Goal: Information Seeking & Learning: Compare options

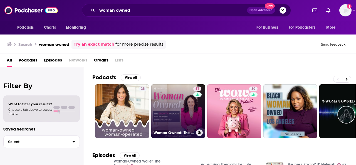
click at [174, 111] on link "51 Woman Owned: The Growth Podcast for Women Entrepreneurs" at bounding box center [178, 111] width 54 height 54
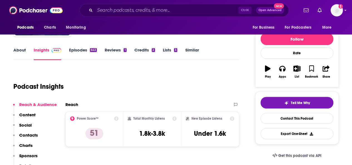
scroll to position [69, 0]
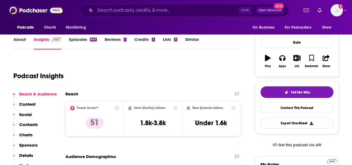
click at [17, 41] on link "About" at bounding box center [19, 43] width 13 height 13
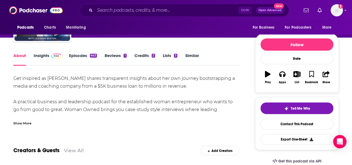
scroll to position [60, 0]
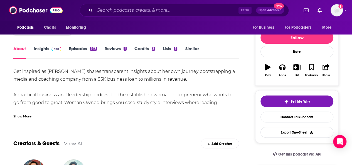
click at [25, 114] on div "Show More" at bounding box center [22, 115] width 18 height 5
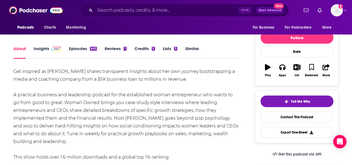
scroll to position [78, 0]
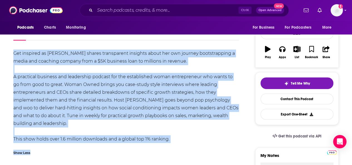
drag, startPoint x: 178, startPoint y: 143, endPoint x: 15, endPoint y: 53, distance: 186.5
click at [15, 53] on div "Get inspired as [PERSON_NAME] shares transparent insights about her own journey…" at bounding box center [125, 103] width 225 height 109
copy div "Get inspired as [PERSON_NAME] shares transparent insights about her own journey…"
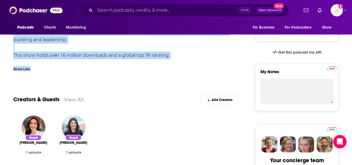
scroll to position [64, 0]
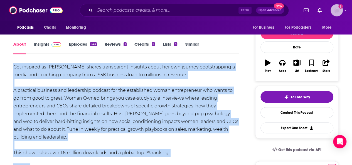
click at [337, 12] on img "Logged in as mtraynor" at bounding box center [336, 10] width 12 height 12
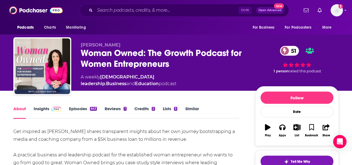
scroll to position [0, 0]
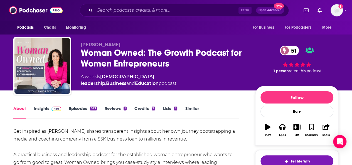
click at [45, 109] on link "Insights" at bounding box center [48, 112] width 28 height 13
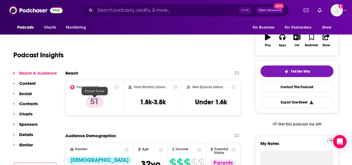
scroll to position [128, 0]
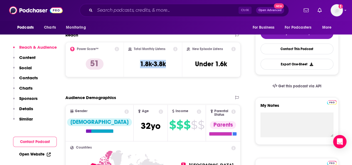
drag, startPoint x: 166, startPoint y: 63, endPoint x: 137, endPoint y: 63, distance: 29.5
click at [137, 63] on div "Total Monthly Listens 1.8k-3.8k" at bounding box center [152, 60] width 49 height 26
copy h3 "1.8k-3.8k"
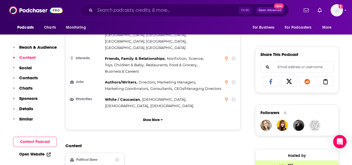
scroll to position [324, 0]
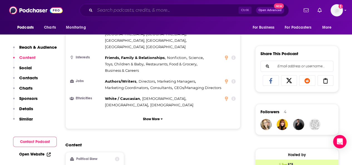
click at [146, 9] on input "Search podcasts, credits, & more..." at bounding box center [166, 10] width 143 height 9
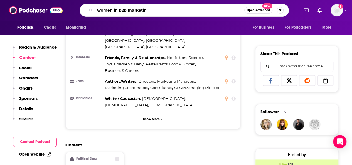
type input "women in b2b marketing"
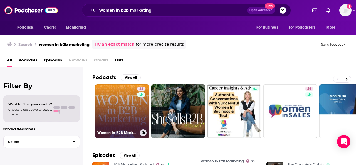
click at [119, 105] on link "33 Women in B2B Marketing" at bounding box center [122, 111] width 54 height 54
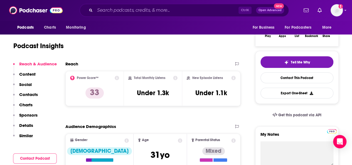
scroll to position [90, 0]
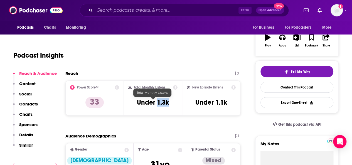
drag, startPoint x: 170, startPoint y: 103, endPoint x: 157, endPoint y: 103, distance: 12.8
click at [157, 103] on div "Total Monthly Listens Under 1.3k" at bounding box center [152, 98] width 49 height 26
copy h3 "1.3k"
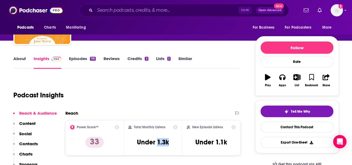
scroll to position [51, 0]
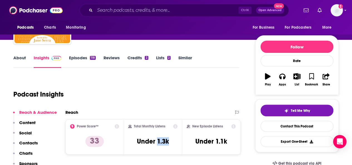
click at [25, 56] on link "About" at bounding box center [19, 61] width 13 height 13
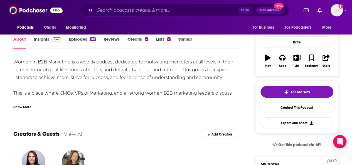
scroll to position [69, 0]
click at [24, 108] on div "Show More" at bounding box center [22, 106] width 18 height 5
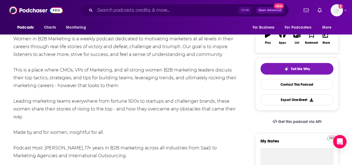
scroll to position [82, 0]
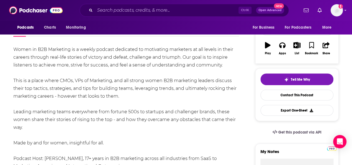
drag, startPoint x: 25, startPoint y: 126, endPoint x: 10, endPoint y: 53, distance: 75.2
copy div "Women in B2B Marketing is a weekly podcast dedicated to motivating marketers at…"
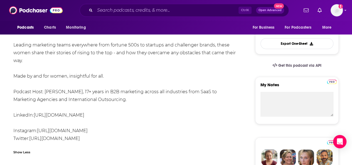
scroll to position [149, 0]
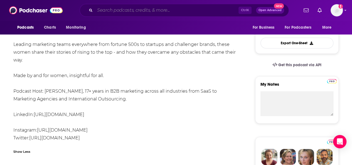
click at [112, 10] on input "Search podcasts, credits, & more..." at bounding box center [166, 10] width 143 height 9
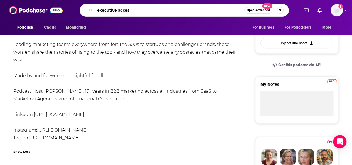
type input "executive access"
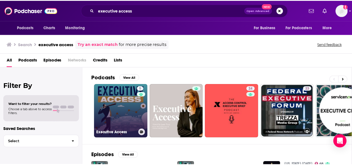
scroll to position [20, 0]
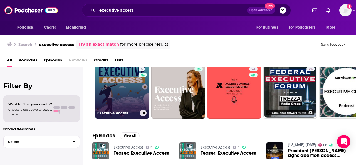
click at [115, 98] on link "5 Executive Access" at bounding box center [122, 91] width 54 height 54
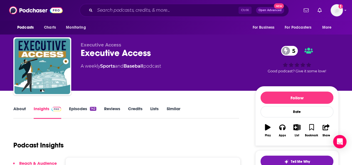
scroll to position [2, 0]
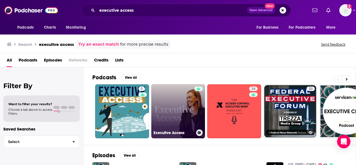
click at [168, 97] on link "Executive Access" at bounding box center [178, 111] width 54 height 54
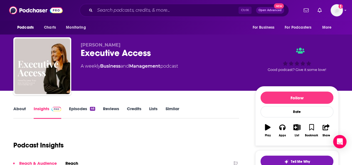
click at [17, 111] on link "About" at bounding box center [19, 112] width 13 height 13
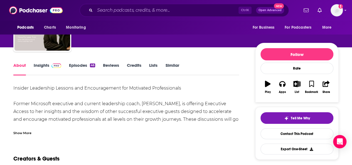
scroll to position [51, 0]
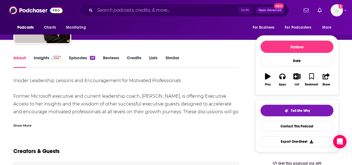
click at [25, 125] on div "Show More" at bounding box center [22, 124] width 18 height 5
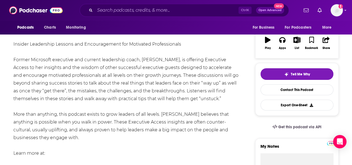
scroll to position [92, 0]
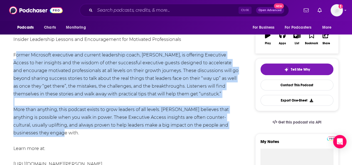
drag, startPoint x: 48, startPoint y: 133, endPoint x: 13, endPoint y: 55, distance: 84.8
click at [13, 55] on div "Insider Leadership Lessons and Encouragement for Motivated Professionals Former…" at bounding box center [125, 106] width 225 height 140
copy div "Former Microsoft executive and current leadership coach, [PERSON_NAME], is offe…"
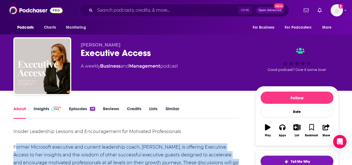
click at [42, 108] on link "Insights" at bounding box center [48, 112] width 28 height 13
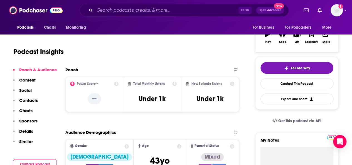
scroll to position [94, 0]
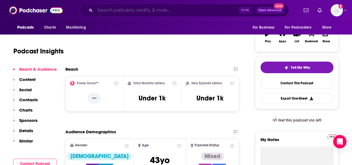
click at [188, 11] on input "Search podcasts, credits, & more..." at bounding box center [166, 10] width 143 height 9
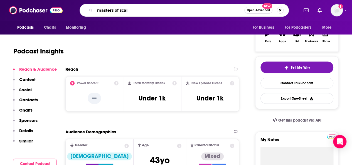
type input "masters of scale"
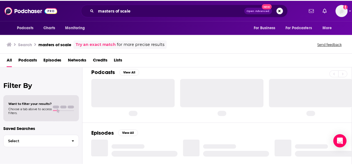
scroll to position [1, 0]
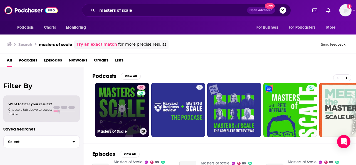
click at [122, 102] on link "80 Masters of Scale" at bounding box center [122, 110] width 54 height 54
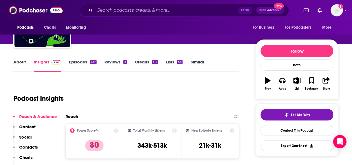
scroll to position [76, 0]
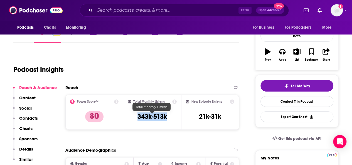
drag, startPoint x: 166, startPoint y: 116, endPoint x: 136, endPoint y: 115, distance: 30.6
click at [136, 115] on div "Total Monthly Listens 343k-513k" at bounding box center [152, 112] width 49 height 26
copy h3 "343k-513k"
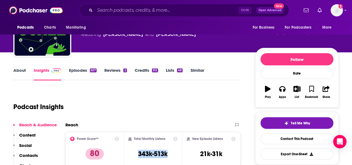
click at [17, 70] on link "About" at bounding box center [19, 74] width 13 height 13
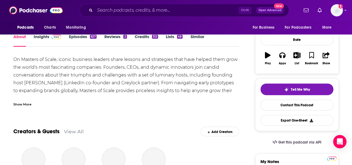
scroll to position [76, 0]
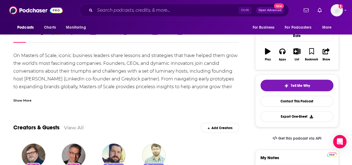
click at [28, 100] on div "Show More" at bounding box center [22, 99] width 18 height 5
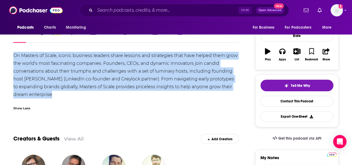
drag, startPoint x: 55, startPoint y: 96, endPoint x: 8, endPoint y: 58, distance: 61.0
copy div "On Masters of Scale, iconic business leaders share lessons and strategies that …"
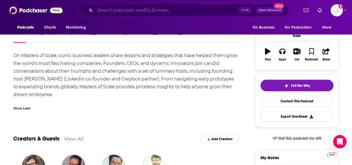
click at [138, 11] on input "Search podcasts, credits, & more..." at bounding box center [166, 10] width 143 height 9
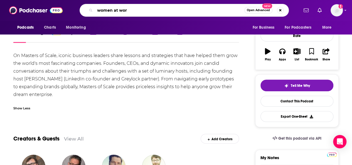
type input "women at work"
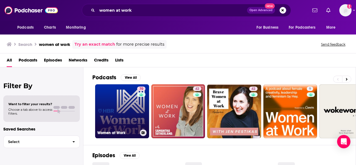
click at [115, 125] on link "70 Women at Work" at bounding box center [122, 111] width 54 height 54
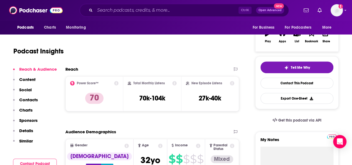
scroll to position [102, 0]
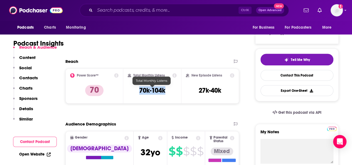
drag, startPoint x: 165, startPoint y: 90, endPoint x: 138, endPoint y: 91, distance: 27.5
click at [138, 91] on div "Total Monthly Listens 70k-104k" at bounding box center [152, 86] width 49 height 26
copy h3 "70k-104k"
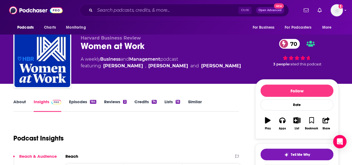
scroll to position [7, 0]
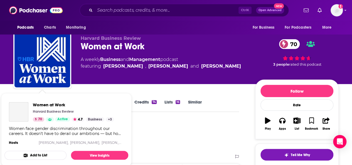
click at [19, 101] on div "Women at Work Harvard Business Review 70 Active 4.7 Business + 3 Women face gen…" at bounding box center [66, 124] width 124 height 53
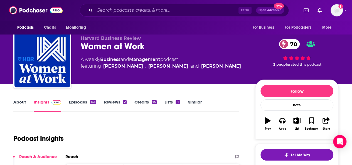
click at [82, 83] on div "Harvard Business Review Women at Work 70 A weekly Business and Management podca…" at bounding box center [210, 61] width 258 height 50
click at [17, 106] on link "About" at bounding box center [19, 105] width 13 height 13
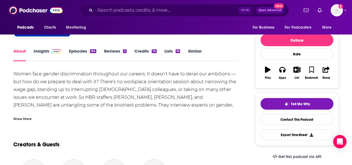
scroll to position [64, 0]
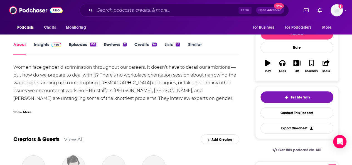
click at [28, 112] on div "Show More" at bounding box center [22, 111] width 18 height 5
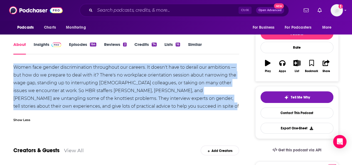
drag, startPoint x: 176, startPoint y: 105, endPoint x: 11, endPoint y: 69, distance: 169.0
copy div "Women face gender discrimination throughout our careers. It doesn't have to der…"
